Goal: Information Seeking & Learning: Learn about a topic

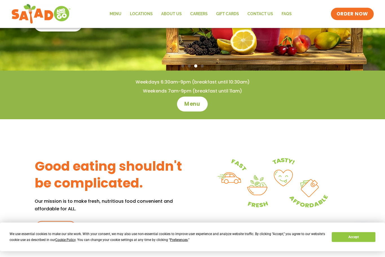
scroll to position [126, 0]
click at [196, 105] on span "Menu" at bounding box center [192, 104] width 16 height 7
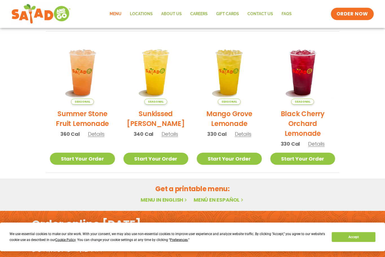
scroll to position [262, 0]
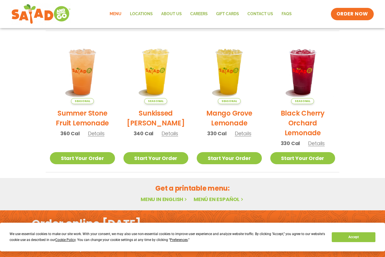
click at [168, 200] on link "Menu in English" at bounding box center [163, 199] width 47 height 7
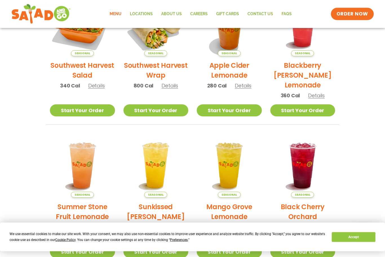
scroll to position [166, 0]
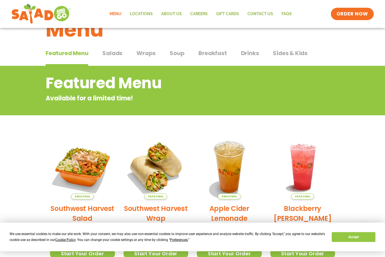
scroll to position [24, 0]
click at [113, 57] on span "Salads" at bounding box center [112, 53] width 20 height 8
